Goal: Task Accomplishment & Management: Manage account settings

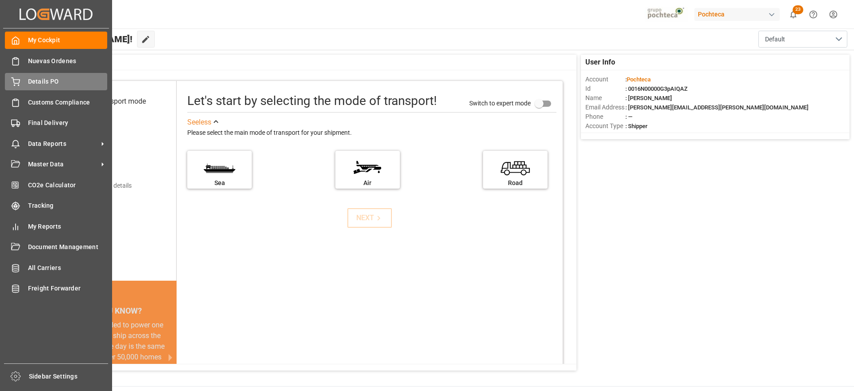
click at [21, 81] on div "Details PO Details PO" at bounding box center [56, 81] width 102 height 17
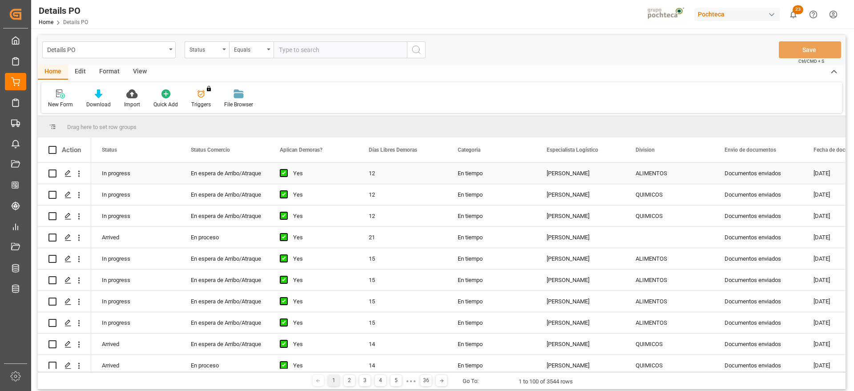
click at [744, 177] on div "Documentos enviados" at bounding box center [758, 173] width 89 height 21
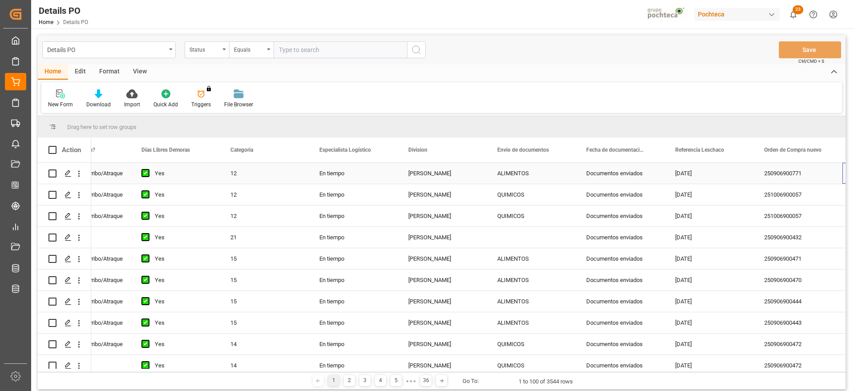
scroll to position [0, 227]
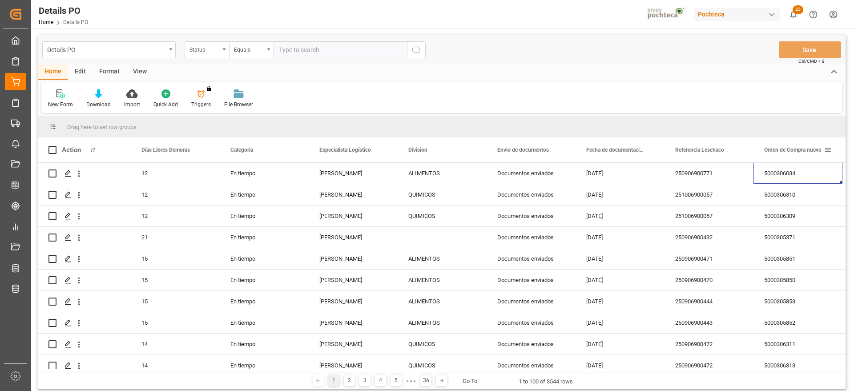
click at [828, 149] on span at bounding box center [828, 150] width 8 height 8
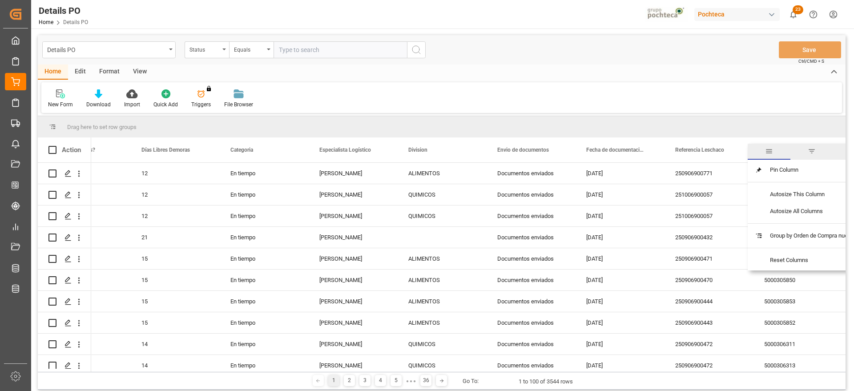
drag, startPoint x: 815, startPoint y: 148, endPoint x: 736, endPoint y: 73, distance: 109.2
click at [736, 73] on div "Home Edit Format View" at bounding box center [442, 71] width 808 height 15
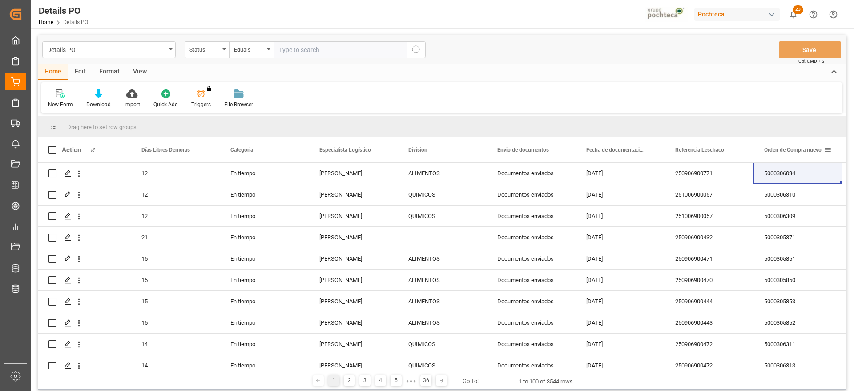
click at [829, 150] on span at bounding box center [828, 150] width 8 height 8
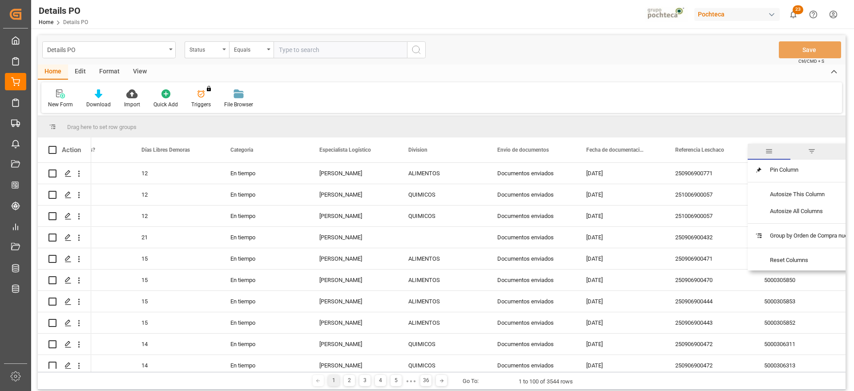
click at [814, 150] on span "filter" at bounding box center [812, 151] width 8 height 8
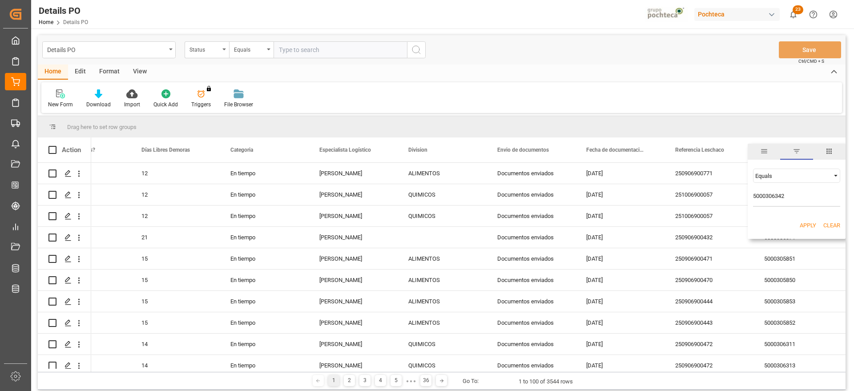
type input "5000306342"
click at [810, 229] on button "Apply" at bounding box center [808, 225] width 16 height 9
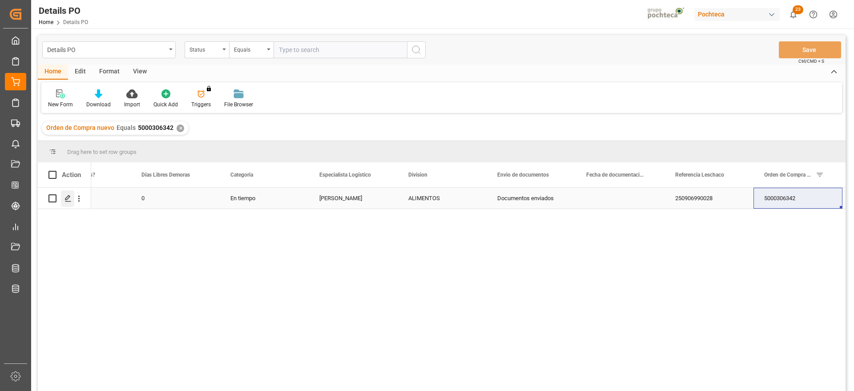
click at [68, 201] on icon "Press SPACE to select this row." at bounding box center [67, 198] width 7 height 7
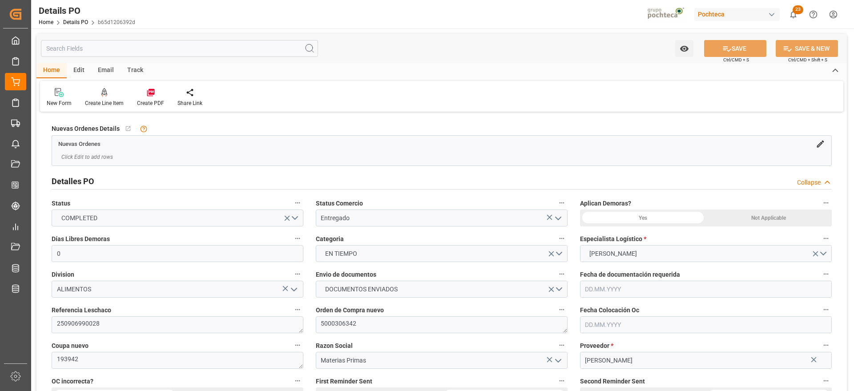
type input "0"
type input "[DATE]"
